Goal: Transaction & Acquisition: Purchase product/service

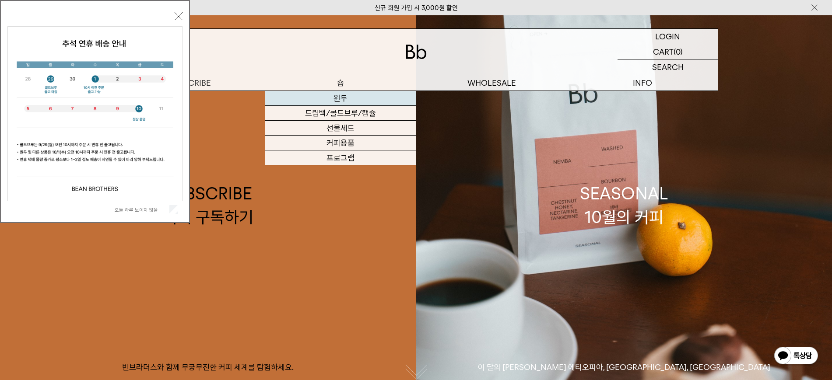
click at [337, 95] on link "원두" at bounding box center [340, 98] width 151 height 15
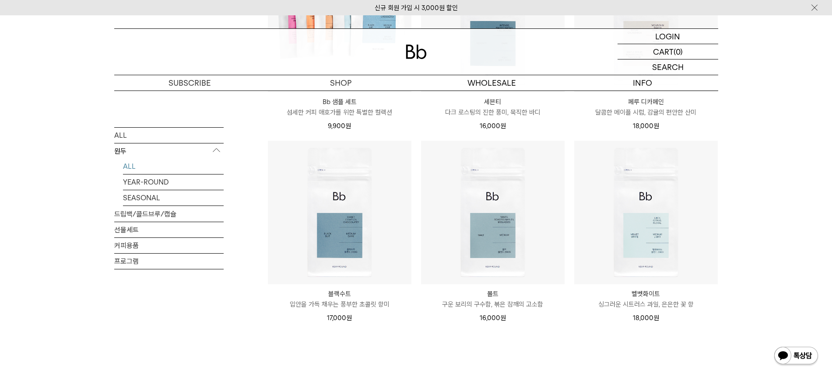
scroll to position [583, 0]
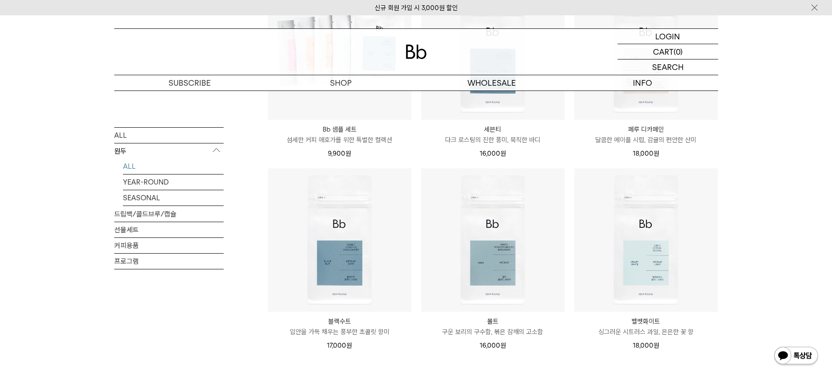
drag, startPoint x: 782, startPoint y: 189, endPoint x: 789, endPoint y: 188, distance: 7.5
drag, startPoint x: 772, startPoint y: 214, endPoint x: 760, endPoint y: 220, distance: 13.5
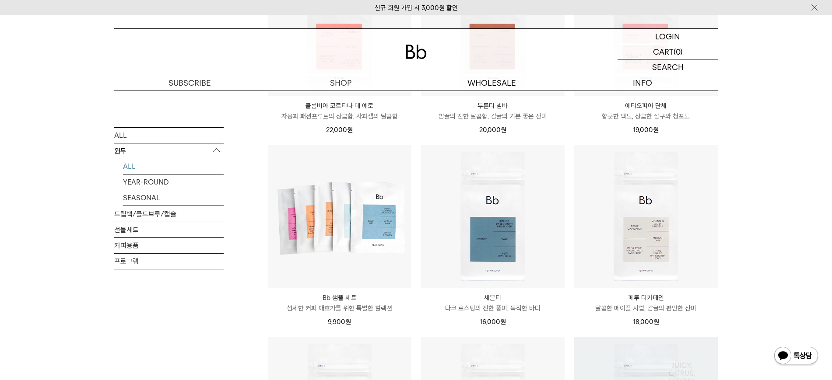
scroll to position [219, 0]
